Goal: Information Seeking & Learning: Compare options

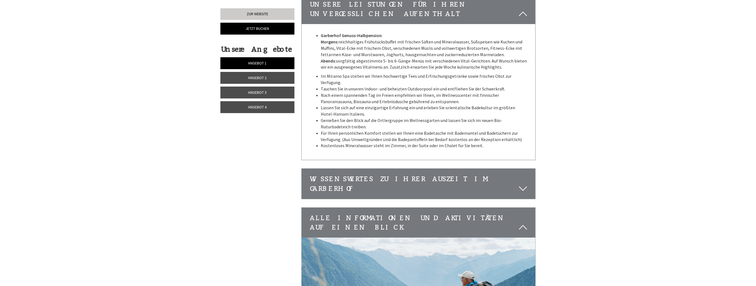
scroll to position [1962, 0]
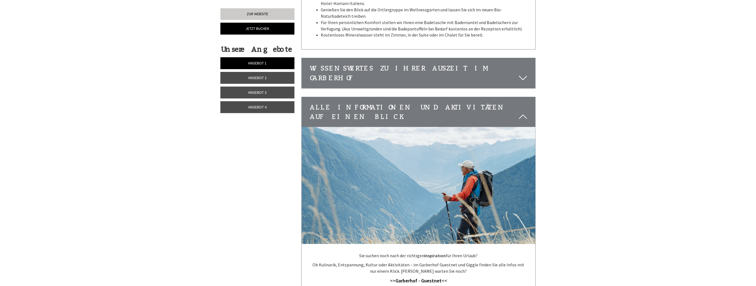
click at [273, 64] on link "Angebot 1" at bounding box center [257, 63] width 74 height 12
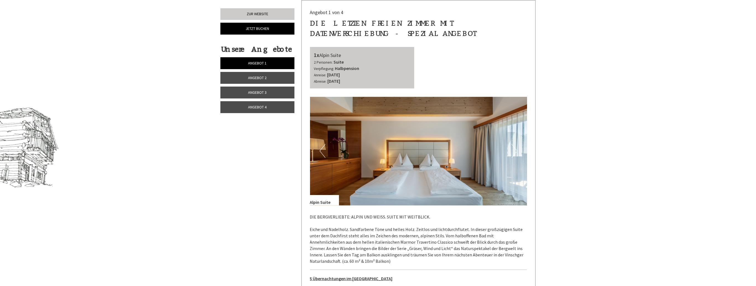
click at [271, 76] on link "Angebot 2" at bounding box center [257, 78] width 74 height 12
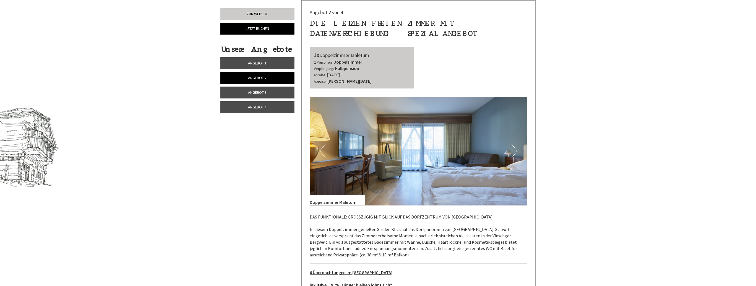
click at [266, 91] on span "Angebot 3" at bounding box center [257, 92] width 19 height 5
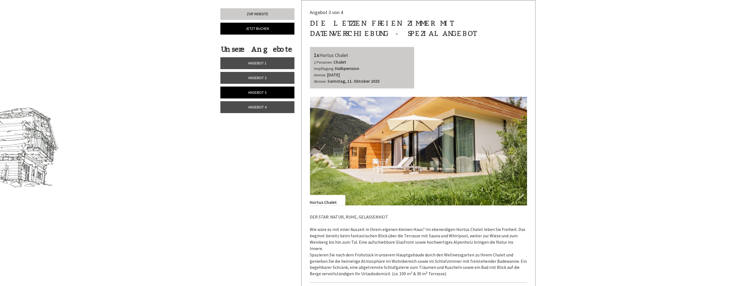
click at [267, 106] on link "Angebot 4" at bounding box center [257, 107] width 74 height 12
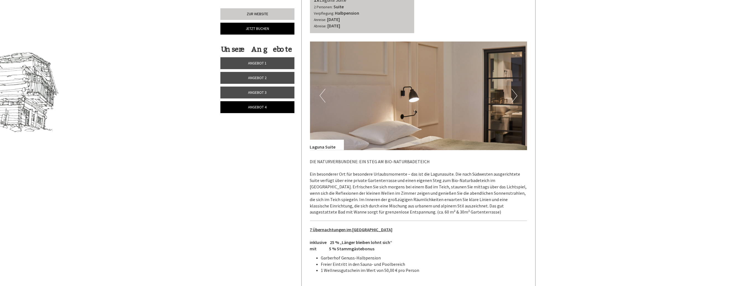
scroll to position [384, 0]
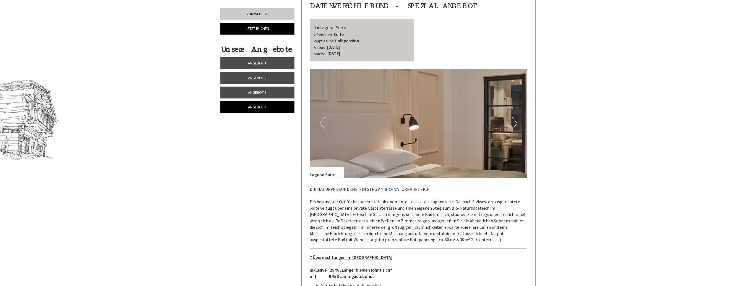
click at [267, 61] on link "Angebot 1" at bounding box center [257, 63] width 74 height 12
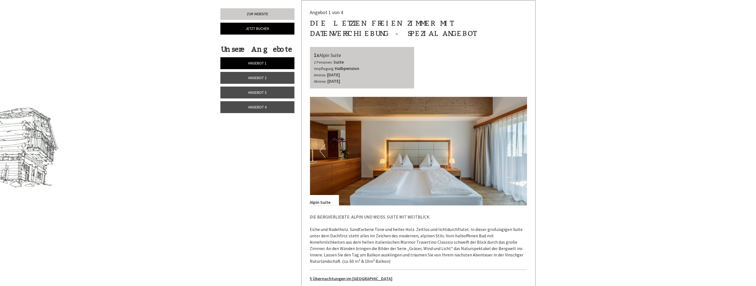
click at [263, 78] on span "Angebot 2" at bounding box center [257, 77] width 19 height 5
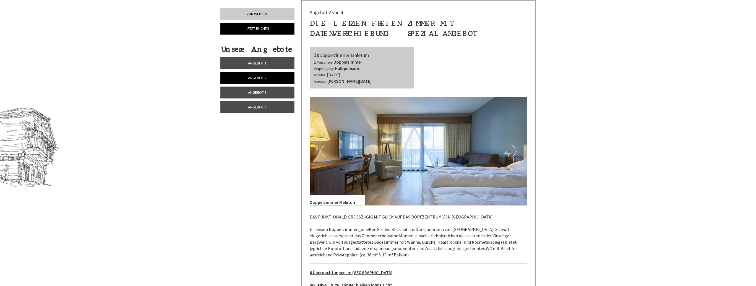
click at [268, 93] on link "Angebot 3" at bounding box center [257, 92] width 74 height 12
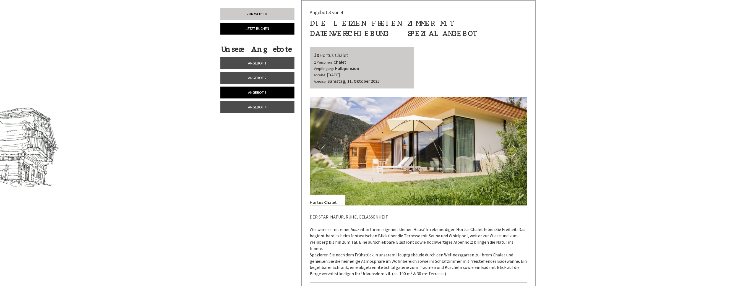
click at [264, 106] on span "Angebot 4" at bounding box center [257, 106] width 19 height 5
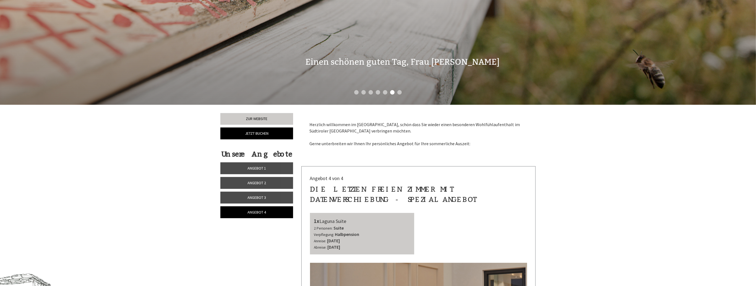
scroll to position [273, 0]
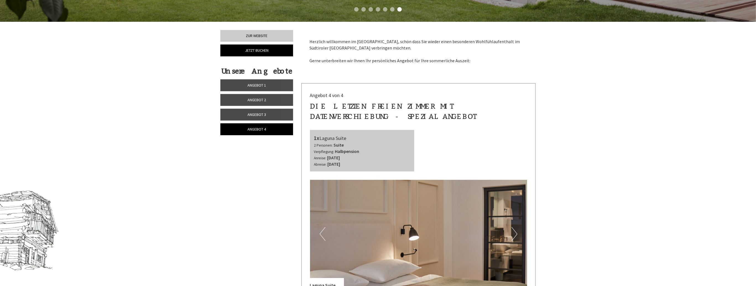
click at [263, 85] on span "Angebot 1" at bounding box center [256, 85] width 19 height 5
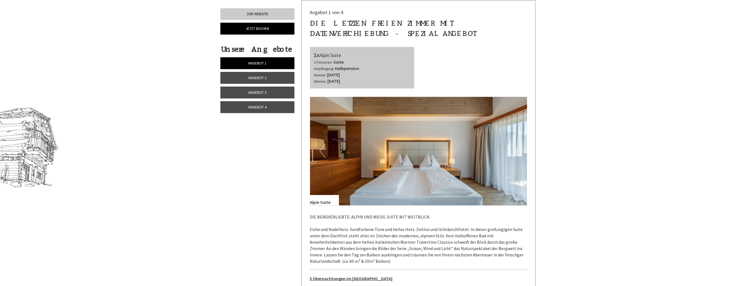
click at [264, 79] on span "Angebot 2" at bounding box center [257, 77] width 19 height 5
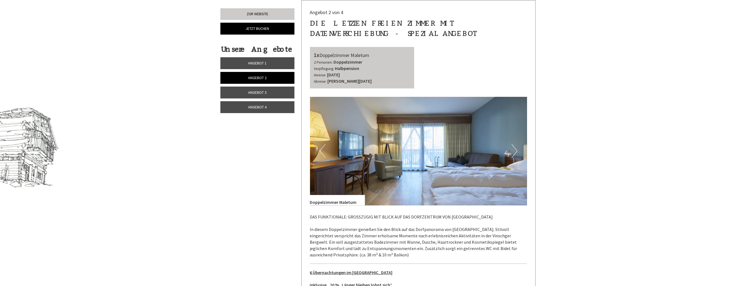
click at [272, 91] on link "Angebot 3" at bounding box center [257, 92] width 74 height 12
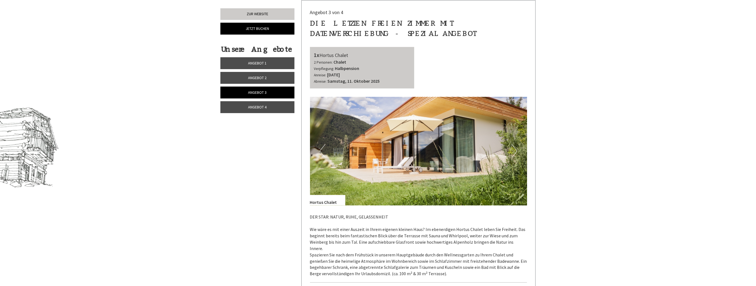
click at [269, 106] on link "Angebot 4" at bounding box center [257, 107] width 74 height 12
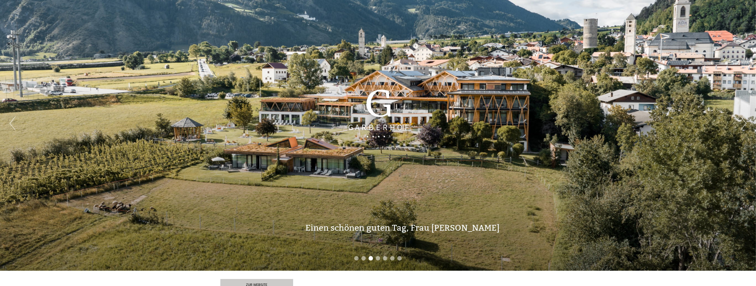
scroll to position [0, 0]
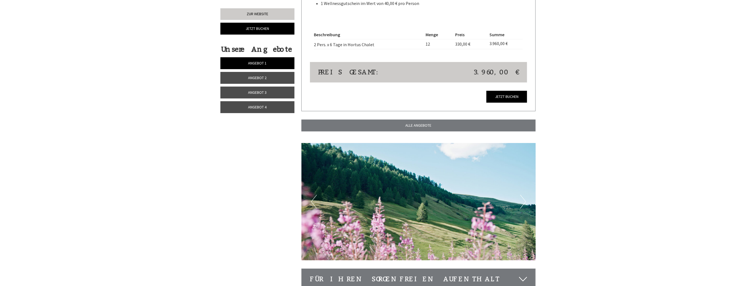
scroll to position [1658, 0]
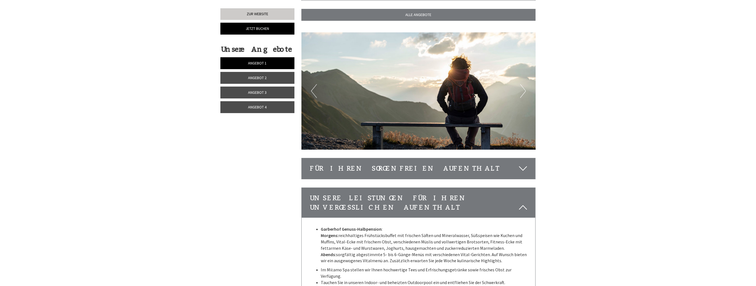
click at [525, 164] on icon at bounding box center [523, 168] width 8 height 9
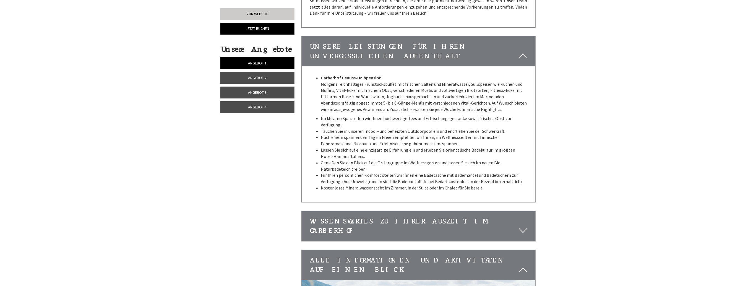
scroll to position [2017, 0]
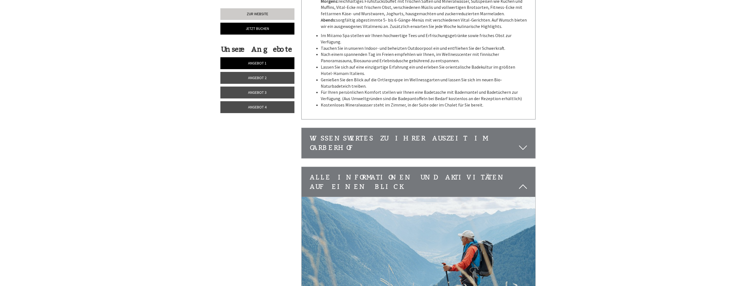
click at [524, 143] on icon at bounding box center [523, 147] width 8 height 9
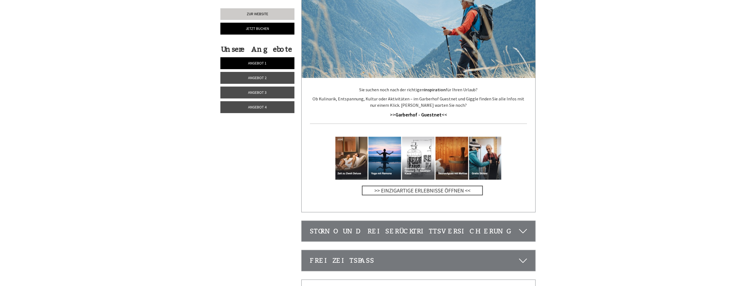
scroll to position [2459, 0]
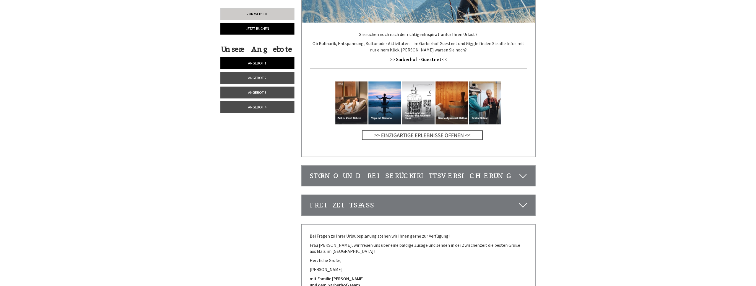
click at [521, 171] on icon at bounding box center [523, 175] width 8 height 9
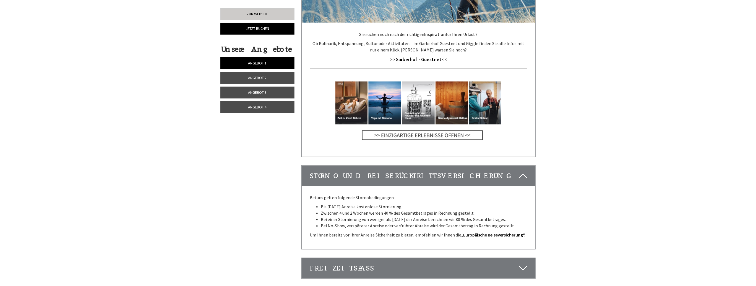
click at [526, 263] on icon at bounding box center [523, 267] width 8 height 9
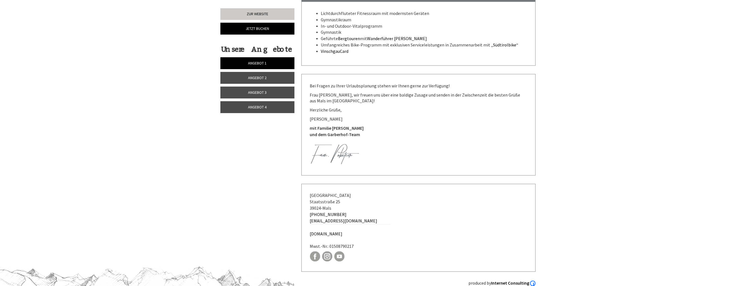
scroll to position [2826, 0]
